Goal: Task Accomplishment & Management: Manage account settings

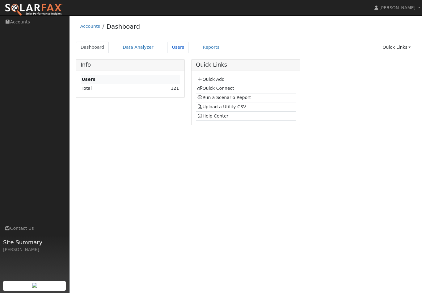
click at [175, 48] on link "Users" at bounding box center [178, 47] width 22 height 11
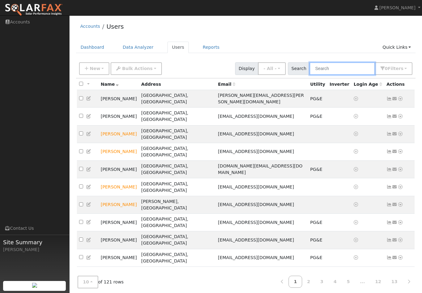
click at [339, 69] on input "text" at bounding box center [342, 68] width 65 height 13
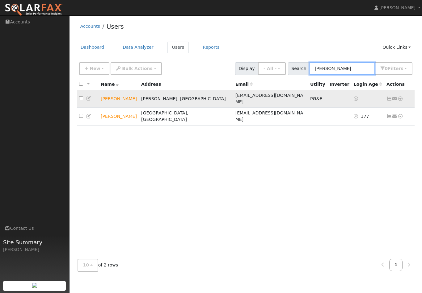
type input "[PERSON_NAME]"
click at [109, 95] on td "[PERSON_NAME]" at bounding box center [119, 99] width 40 height 18
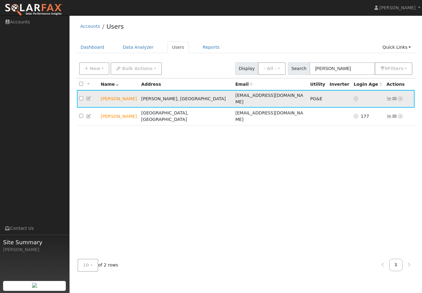
click at [120, 95] on td "[PERSON_NAME]" at bounding box center [119, 99] width 40 height 18
click at [134, 97] on td "[PERSON_NAME]" at bounding box center [119, 99] width 40 height 18
click at [184, 95] on td "[PERSON_NAME], [GEOGRAPHIC_DATA]" at bounding box center [186, 99] width 94 height 18
click at [389, 97] on icon at bounding box center [389, 99] width 6 height 4
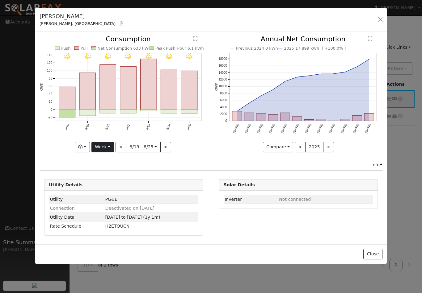
click at [108, 147] on button "Week" at bounding box center [102, 147] width 23 height 11
click at [106, 186] on link "Year" at bounding box center [113, 186] width 43 height 9
type input "2024-08-01"
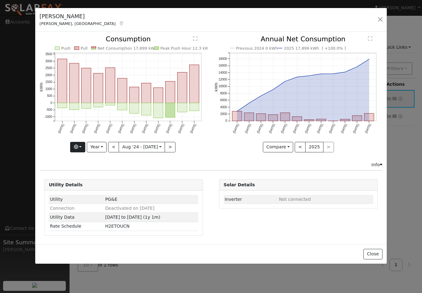
click at [82, 147] on button "button" at bounding box center [77, 147] width 15 height 11
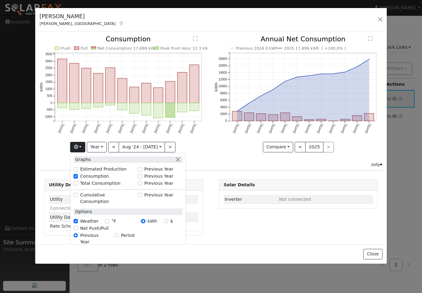
click at [141, 176] on input "Previous Year" at bounding box center [140, 176] width 4 height 4
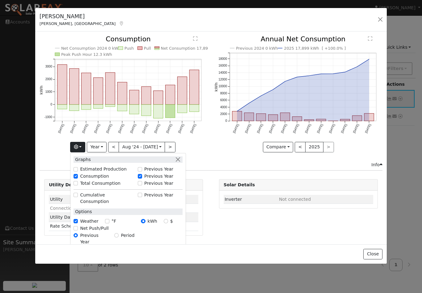
click at [202, 161] on div "Net Consumption 2024 0 kWh Push Pull Net Consumption 17,899 kWh Peak Push Hour …" at bounding box center [123, 99] width 175 height 126
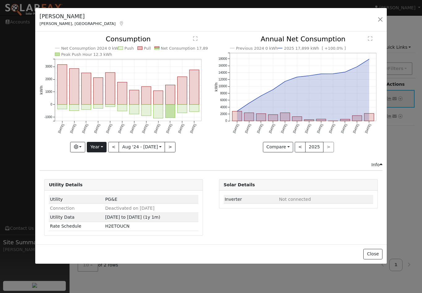
click at [103, 146] on button "Year" at bounding box center [97, 147] width 20 height 11
click at [82, 147] on button "button" at bounding box center [77, 147] width 15 height 11
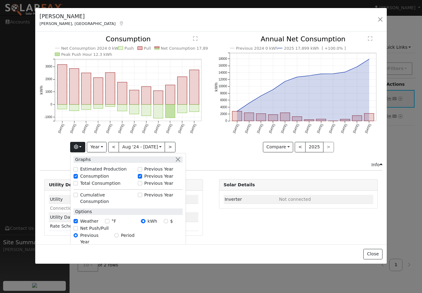
click at [141, 177] on input "Previous Year" at bounding box center [140, 176] width 4 height 4
checkbox input "false"
click at [179, 159] on button "button" at bounding box center [178, 160] width 6 height 6
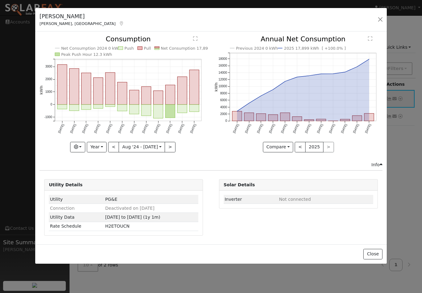
click at [327, 147] on div "< 2025 >" at bounding box center [314, 147] width 39 height 11
click at [289, 147] on button "Compare" at bounding box center [278, 147] width 31 height 11
click at [280, 162] on link "Compare Previous" at bounding box center [287, 160] width 48 height 9
click at [380, 19] on button "button" at bounding box center [380, 19] width 9 height 9
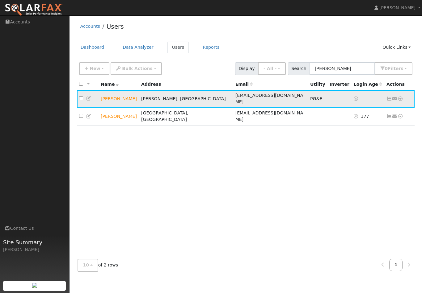
click at [401, 97] on icon at bounding box center [401, 99] width 6 height 4
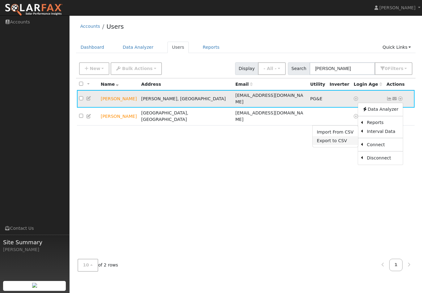
click at [339, 137] on link "Export to CSV" at bounding box center [334, 141] width 45 height 9
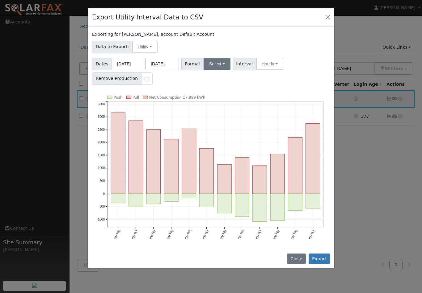
click at [221, 63] on button "Select" at bounding box center [217, 64] width 27 height 12
click at [260, 83] on div "Dates 08/01/2024 07/31/2025 Format Select Generic PG&E SCE SDGE Aurora Energy T…" at bounding box center [211, 70] width 240 height 29
click at [321, 261] on button "Export" at bounding box center [319, 259] width 21 height 11
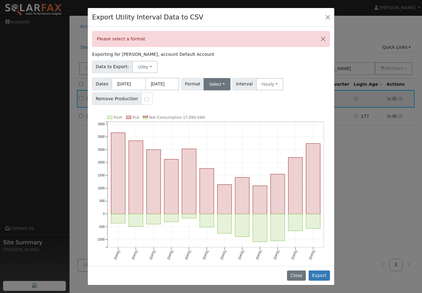
click at [220, 83] on button "Select" at bounding box center [217, 84] width 27 height 12
click at [217, 154] on link "OpenSolar" at bounding box center [225, 154] width 44 height 9
click at [322, 277] on button "Export" at bounding box center [319, 276] width 21 height 11
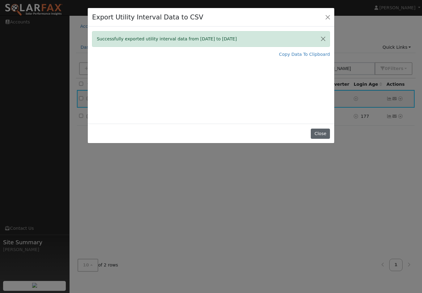
click at [322, 134] on button "Close" at bounding box center [320, 134] width 19 height 11
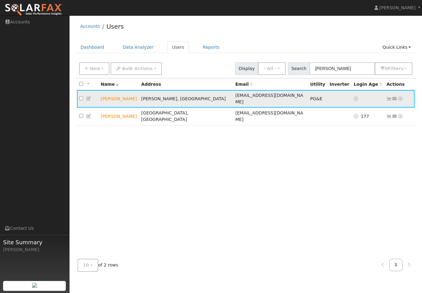
click at [402, 97] on icon at bounding box center [401, 99] width 6 height 4
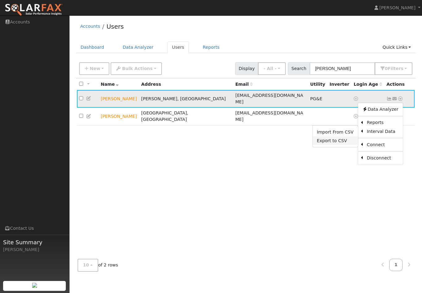
click at [339, 138] on link "Export to CSV" at bounding box center [334, 141] width 45 height 9
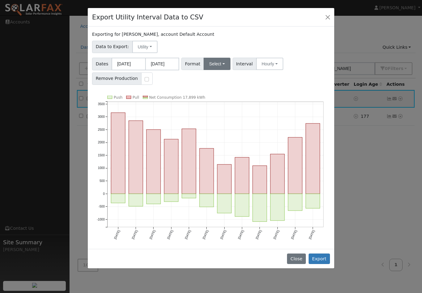
click at [221, 64] on button "Select" at bounding box center [217, 64] width 27 height 12
click at [209, 135] on link "OpenSolar" at bounding box center [225, 134] width 44 height 9
click at [320, 260] on button "Export" at bounding box center [319, 259] width 21 height 11
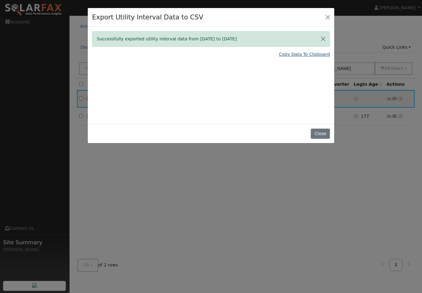
click at [306, 55] on link "Copy Data To Clipboard" at bounding box center [304, 54] width 51 height 6
click at [292, 54] on link "Copy Data To Clipboard" at bounding box center [304, 54] width 51 height 6
click at [282, 166] on div "Export Utility Interval Data to CSV Successfully exported utility interval data…" at bounding box center [211, 146] width 422 height 293
click at [320, 134] on button "Close" at bounding box center [320, 134] width 19 height 11
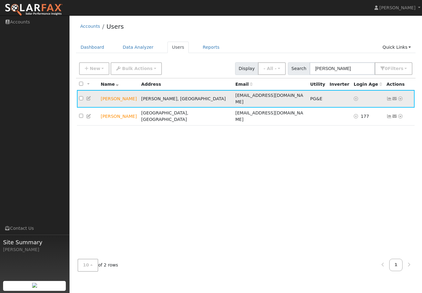
click at [139, 95] on td "[PERSON_NAME]" at bounding box center [119, 99] width 40 height 18
click at [96, 96] on td at bounding box center [88, 99] width 22 height 18
click at [90, 96] on icon at bounding box center [89, 98] width 6 height 4
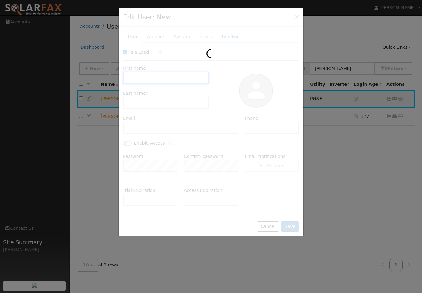
checkbox input "true"
type input "[PERSON_NAME]"
type input "Lima Sr"
type input "[EMAIL_ADDRESS][DOMAIN_NAME]"
type input "209-914-7007"
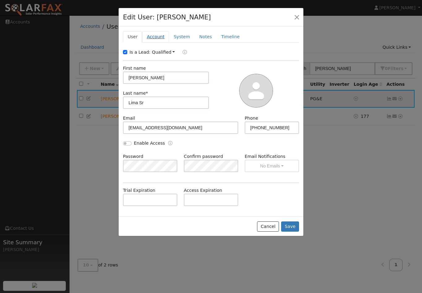
click at [155, 37] on link "Account" at bounding box center [155, 36] width 27 height 11
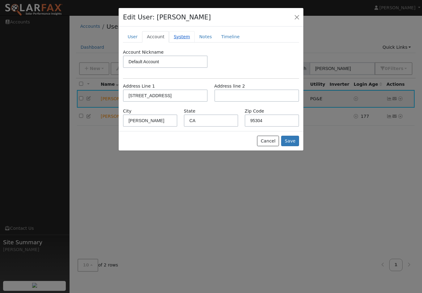
click at [182, 37] on link "System" at bounding box center [182, 36] width 26 height 11
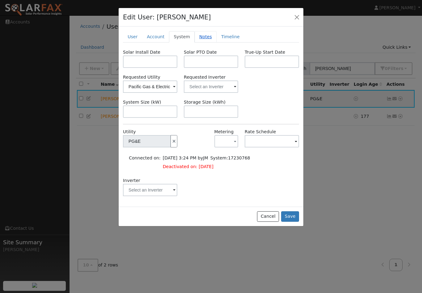
click at [204, 37] on link "Notes" at bounding box center [206, 36] width 22 height 11
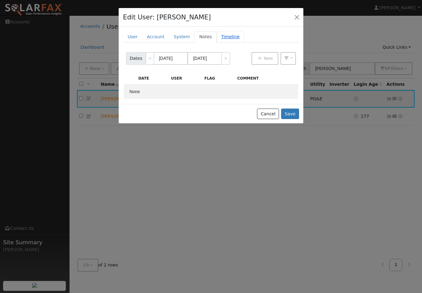
click at [229, 36] on link "Timeline" at bounding box center [231, 36] width 28 height 11
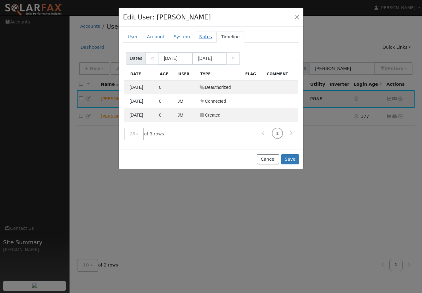
click at [200, 36] on link "Notes" at bounding box center [206, 36] width 22 height 11
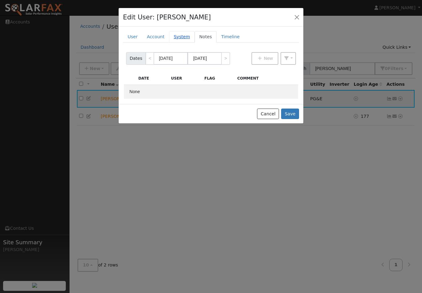
click at [180, 36] on link "System" at bounding box center [182, 36] width 26 height 11
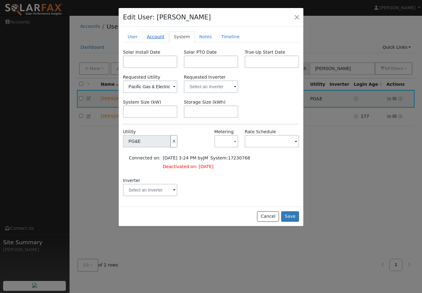
click at [153, 37] on link "Account" at bounding box center [155, 36] width 27 height 11
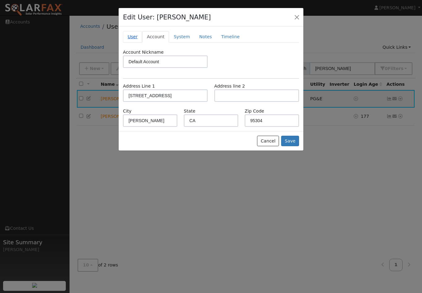
click at [133, 37] on link "User" at bounding box center [132, 36] width 19 height 11
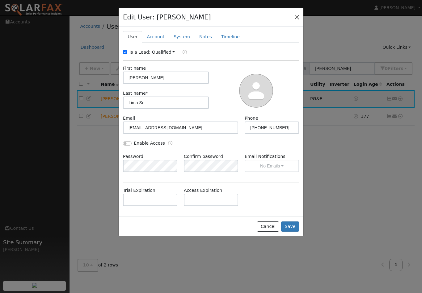
click at [297, 17] on button "button" at bounding box center [297, 17] width 9 height 9
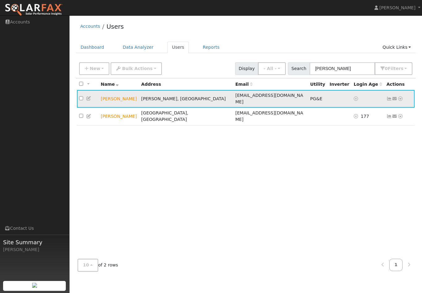
click at [136, 95] on td "[PERSON_NAME]" at bounding box center [119, 99] width 40 height 18
click at [327, 99] on td at bounding box center [339, 99] width 24 height 18
click at [116, 96] on td "[PERSON_NAME]" at bounding box center [119, 99] width 40 height 18
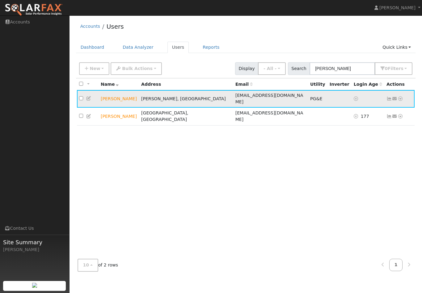
click at [113, 96] on td "[PERSON_NAME]" at bounding box center [119, 99] width 40 height 18
click at [110, 96] on td "[PERSON_NAME]" at bounding box center [119, 99] width 40 height 18
click at [128, 47] on link "Data Analyzer" at bounding box center [138, 47] width 40 height 11
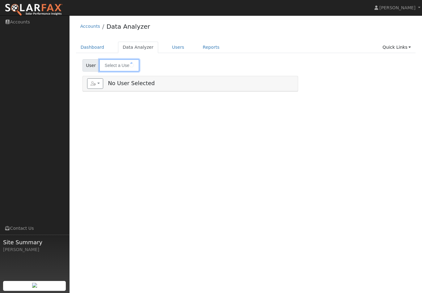
type input "[PERSON_NAME]"
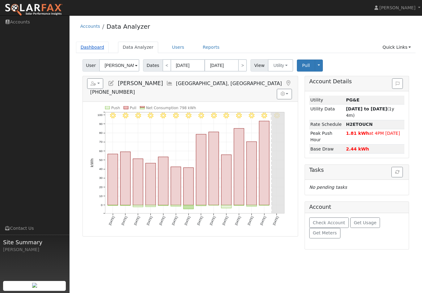
click at [93, 48] on link "Dashboard" at bounding box center [92, 47] width 33 height 11
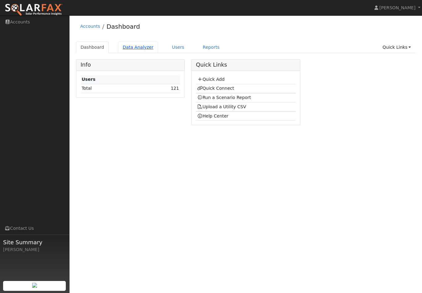
click at [141, 48] on link "Data Analyzer" at bounding box center [138, 47] width 40 height 11
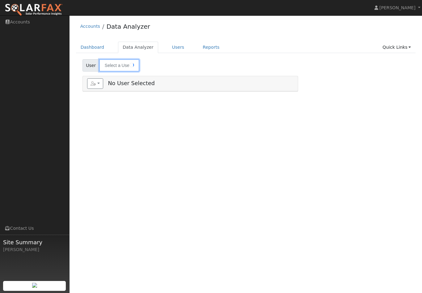
type input "Jaswinder Singh"
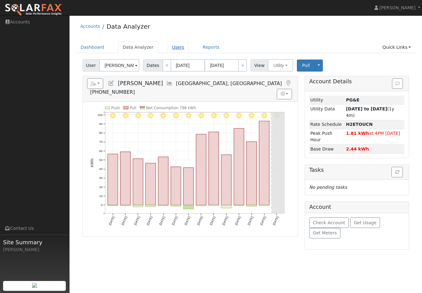
click at [174, 47] on link "Users" at bounding box center [178, 47] width 22 height 11
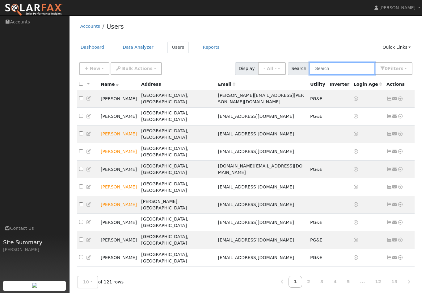
click at [340, 70] on input "text" at bounding box center [342, 68] width 65 height 13
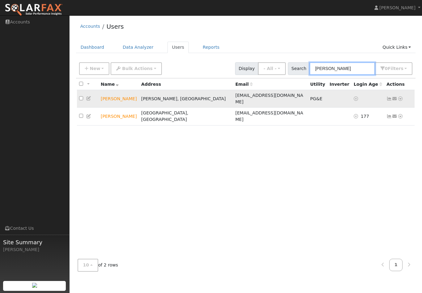
type input "[PERSON_NAME]"
click at [401, 97] on icon at bounding box center [401, 99] width 6 height 4
